Goal: Use online tool/utility: Utilize a website feature to perform a specific function

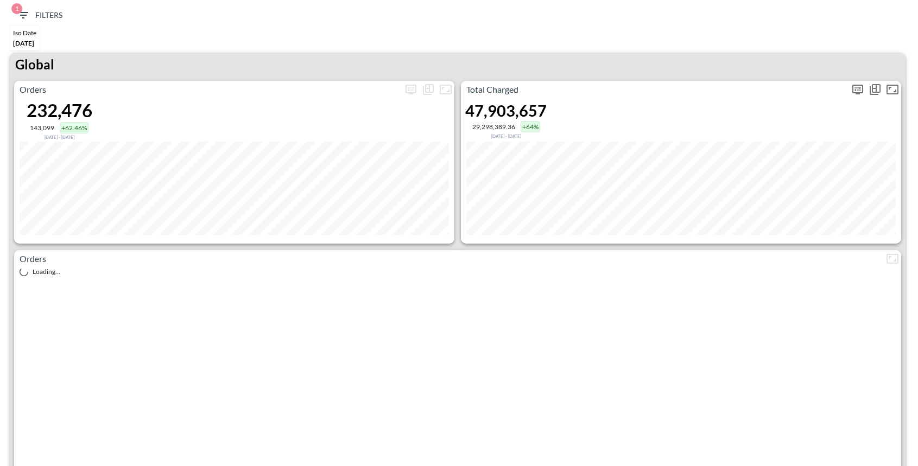
click at [858, 92] on icon "more" at bounding box center [857, 90] width 11 height 10
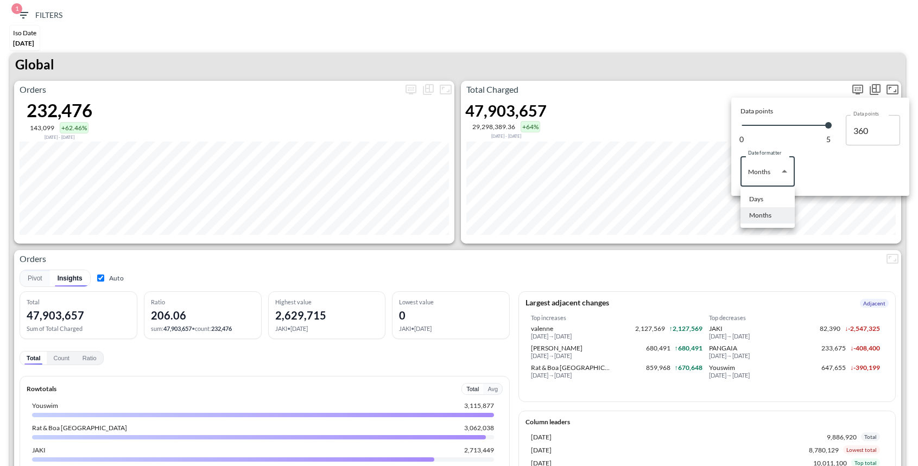
click at [758, 181] on body "BI.P.EYE, Interactive Analytics Dashboards 1 Filters Iso Date [DATE] Global Ord…" at bounding box center [459, 233] width 918 height 466
click at [753, 199] on div "Days" at bounding box center [756, 199] width 14 height 10
type input "Days"
type input "145"
click at [687, 49] on div at bounding box center [459, 233] width 918 height 466
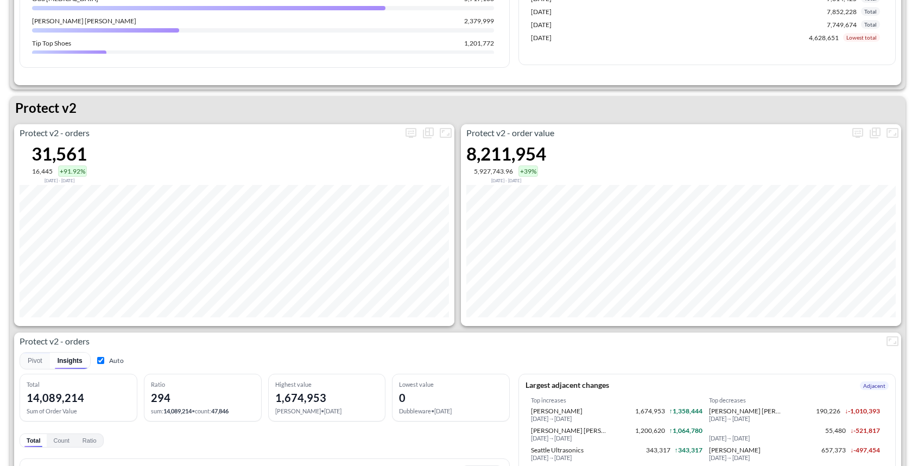
scroll to position [2074, 0]
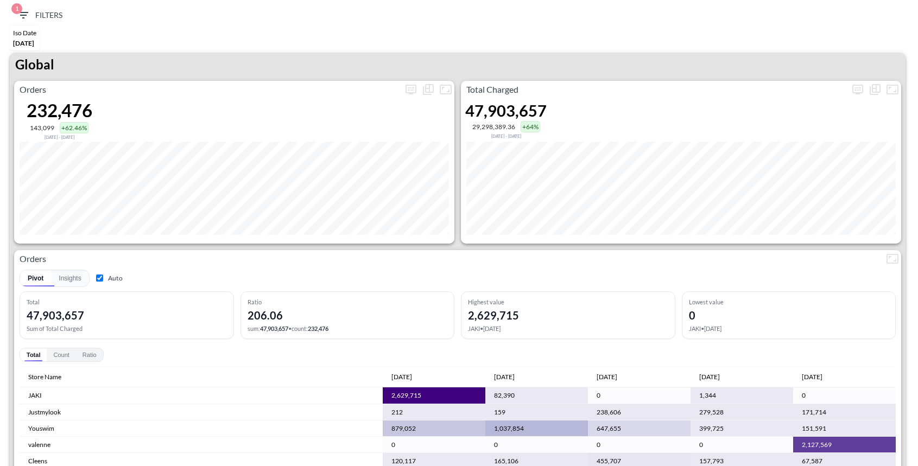
scroll to position [2074, 0]
